Goal: Obtain resource: Obtain resource

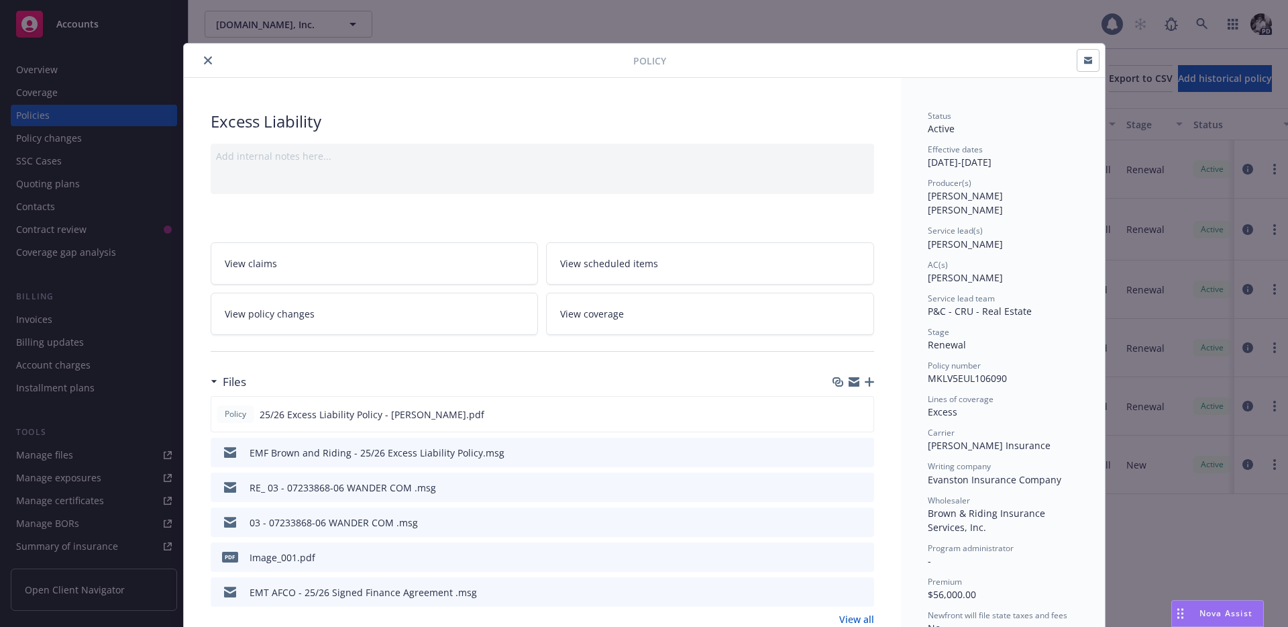
scroll to position [40, 0]
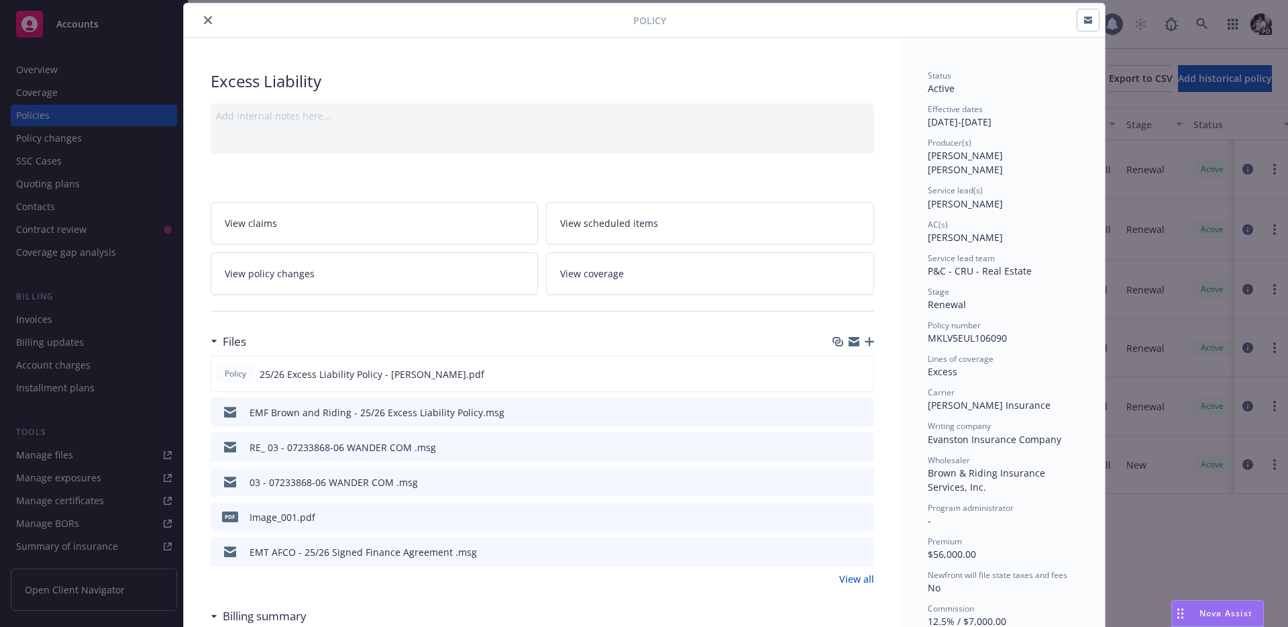
click at [205, 17] on icon "close" at bounding box center [208, 20] width 8 height 8
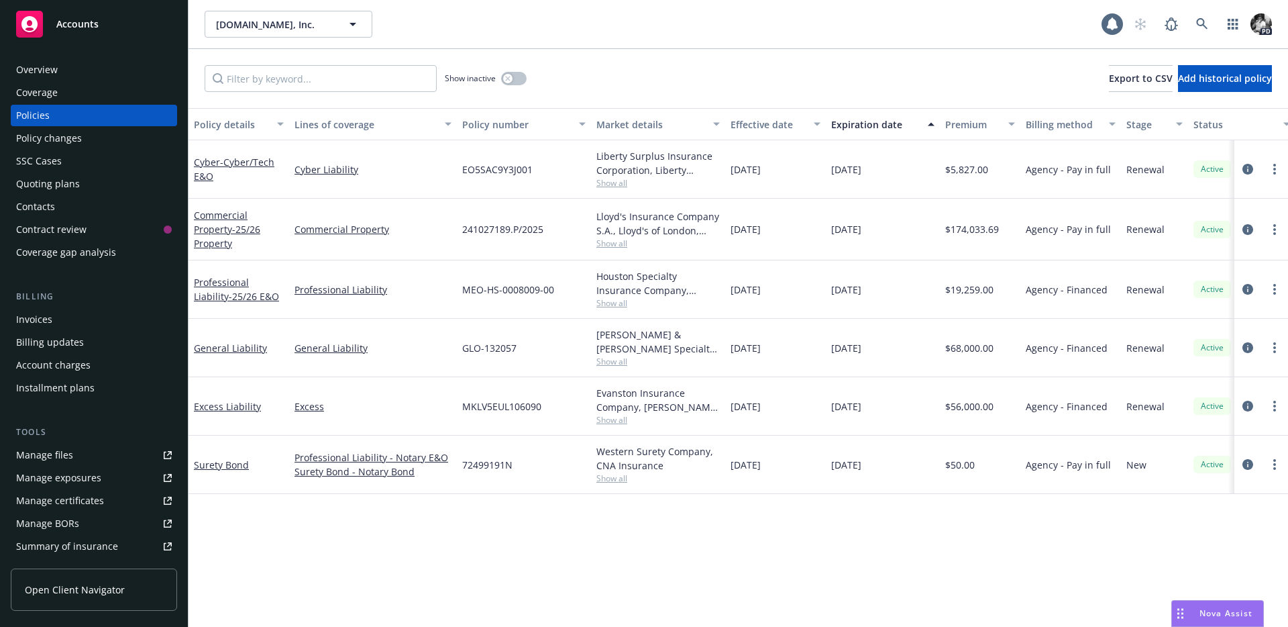
click at [95, 452] on link "Manage files" at bounding box center [94, 454] width 166 height 21
click at [1248, 344] on icon "circleInformation" at bounding box center [1248, 347] width 11 height 11
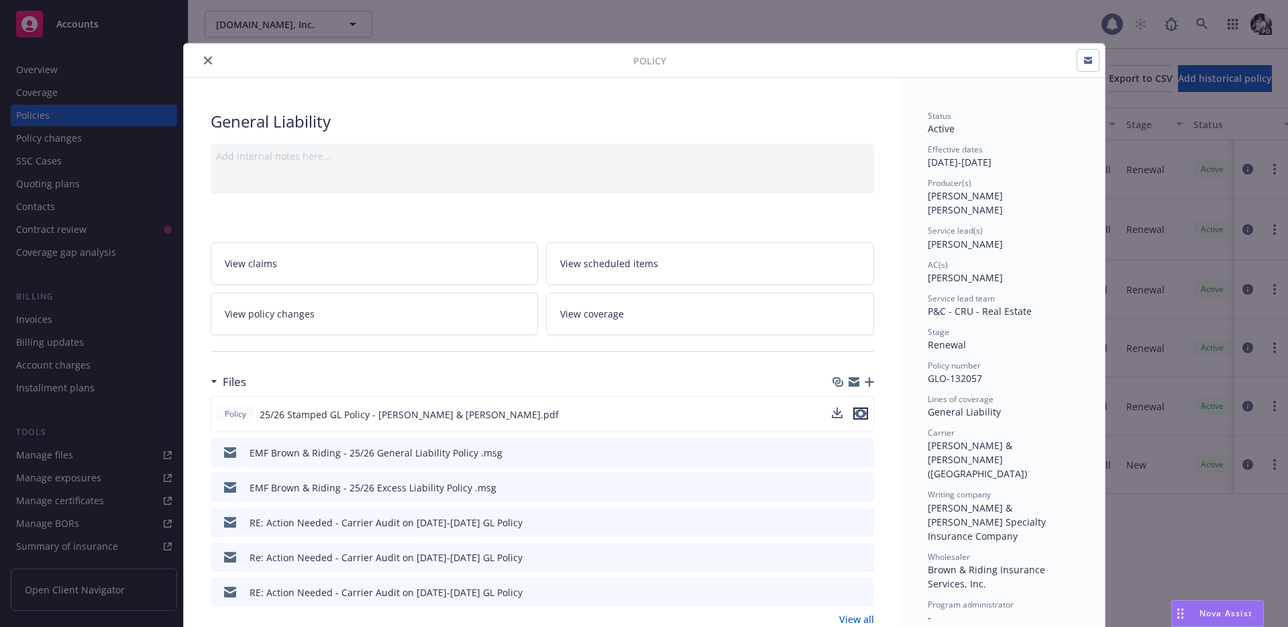
click at [860, 413] on icon "preview file" at bounding box center [861, 413] width 12 height 9
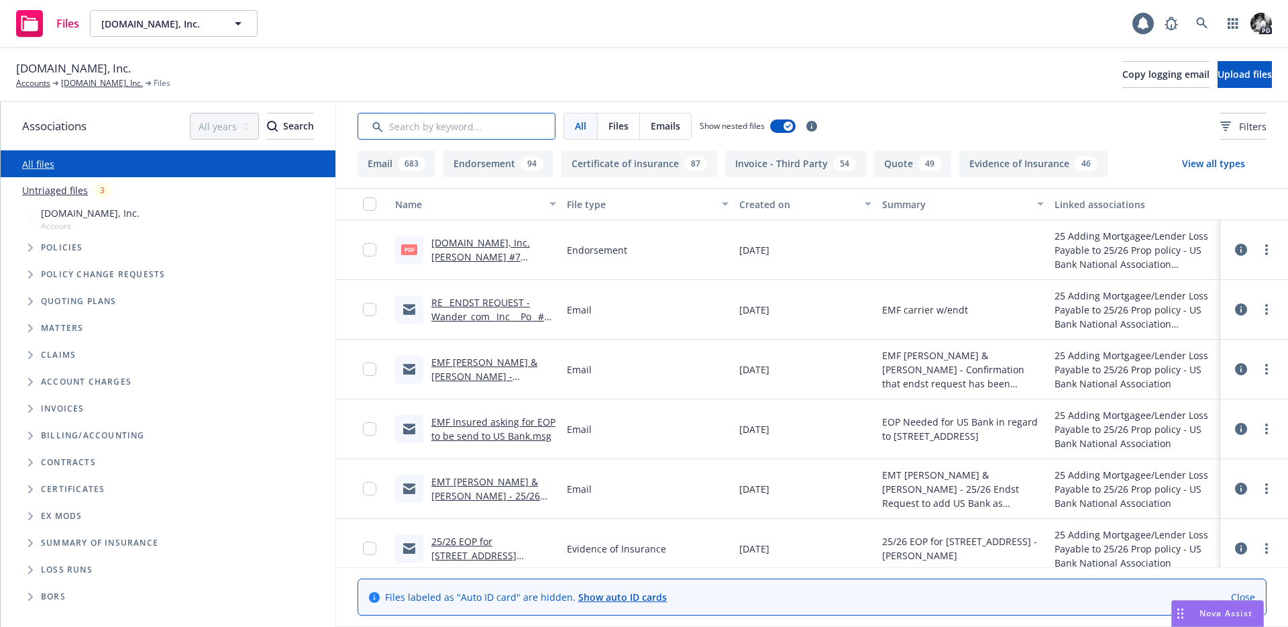
click at [448, 122] on input "Search by keyword..." at bounding box center [457, 126] width 198 height 27
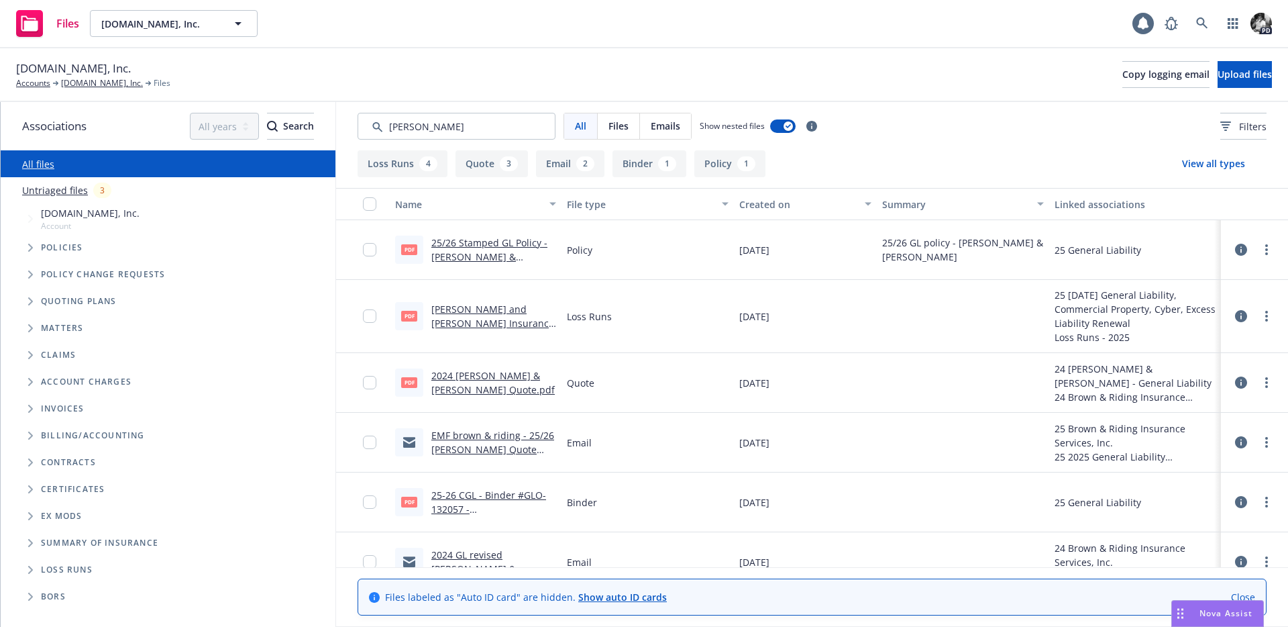
click at [517, 371] on link "2024 GL Crum & Forster Quote.pdf" at bounding box center [492, 382] width 123 height 27
drag, startPoint x: 468, startPoint y: 128, endPoint x: 315, endPoint y: 98, distance: 155.9
click at [315, 98] on div "Wander.com, Inc. Accounts Wander.com, Inc. Files Copy logging email Upload file…" at bounding box center [644, 337] width 1288 height 578
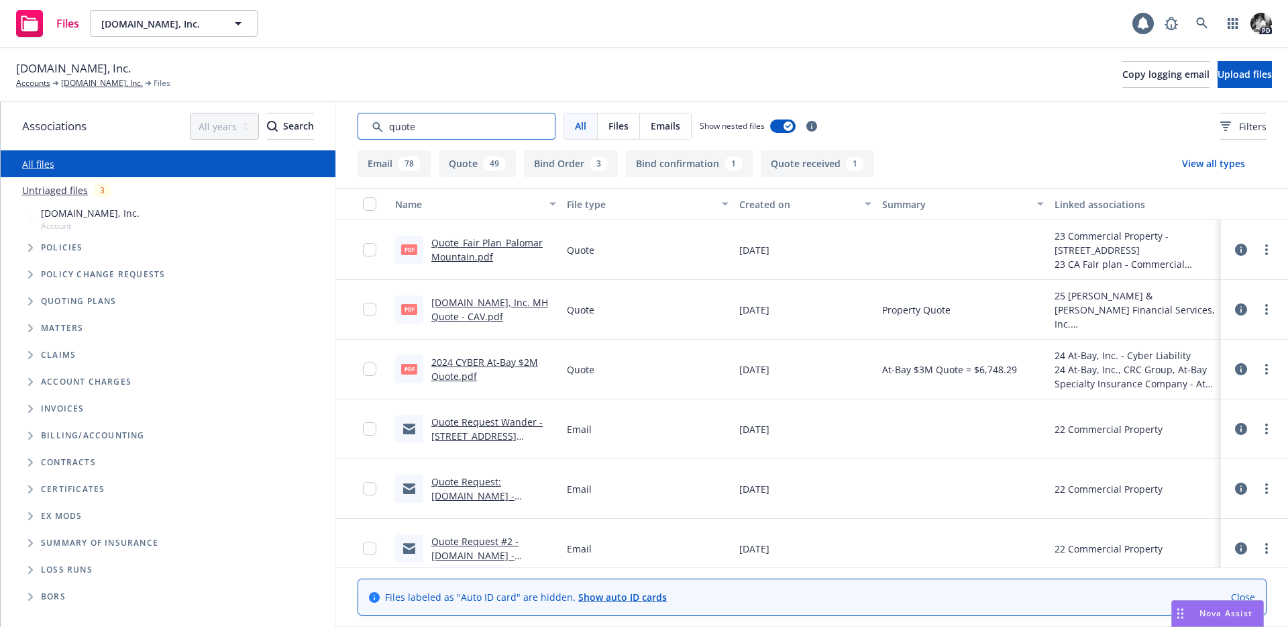
type input "quote"
click at [764, 203] on div "Created on" at bounding box center [798, 204] width 118 height 14
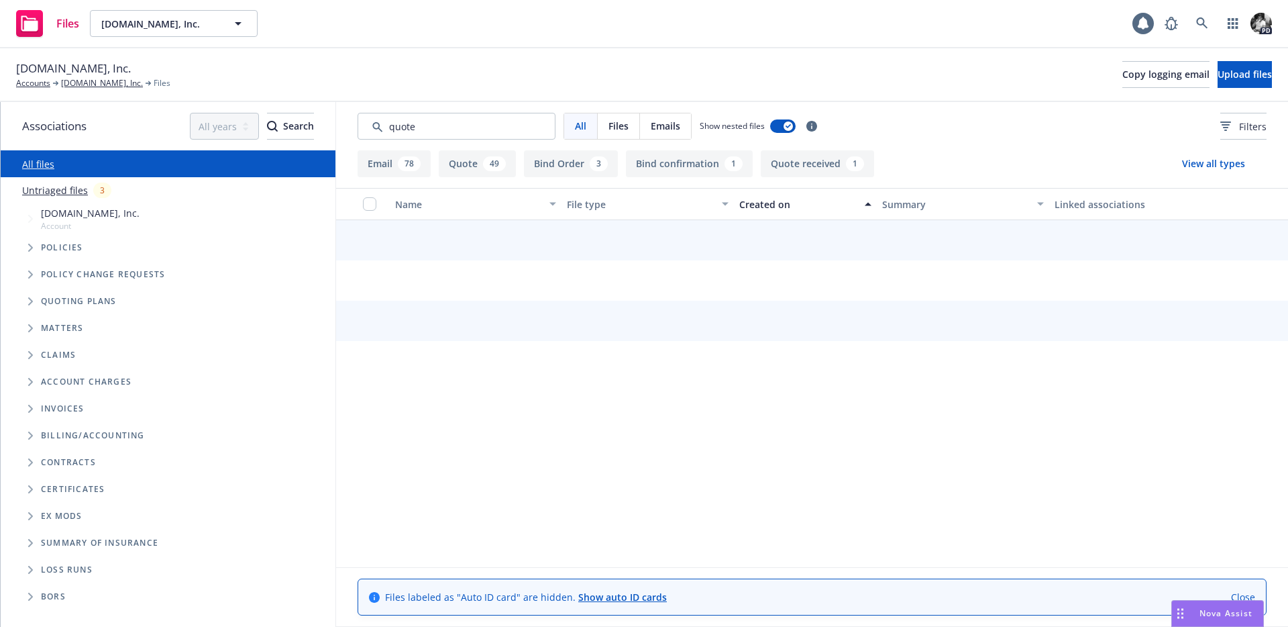
click at [764, 203] on div "Created on" at bounding box center [798, 204] width 118 height 14
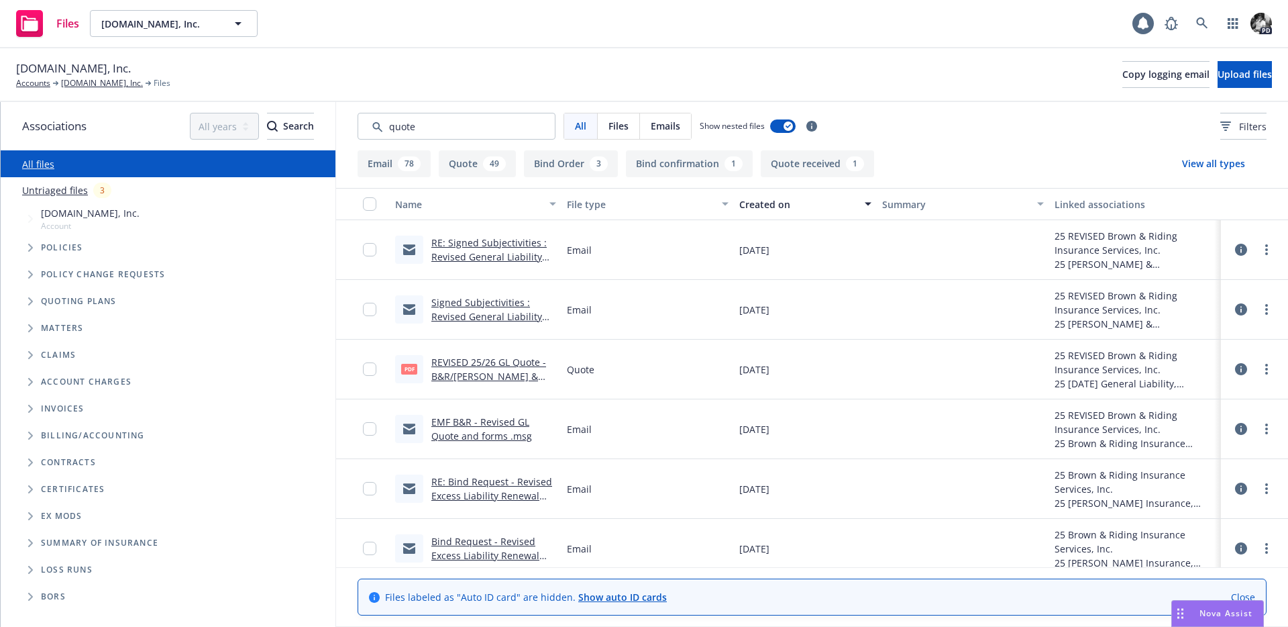
scroll to position [419, 0]
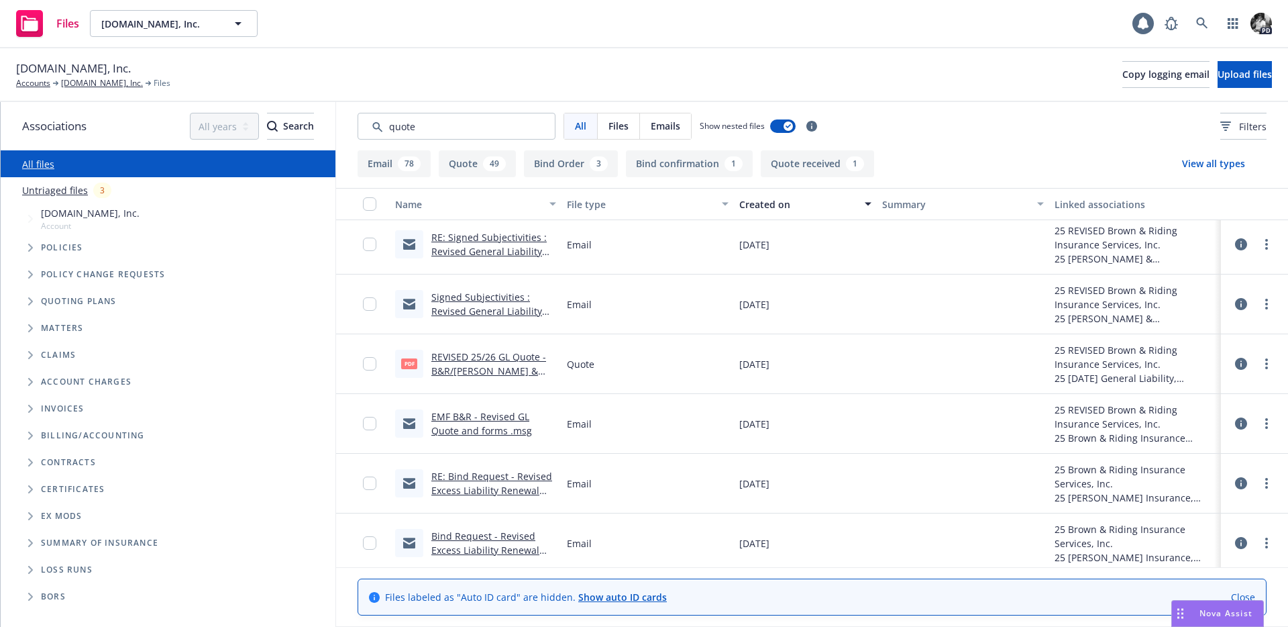
click at [482, 354] on link "REVISED 25/26 GL Quote - B&R/Crum & For..pdf" at bounding box center [488, 370] width 115 height 41
